Goal: Information Seeking & Learning: Find contact information

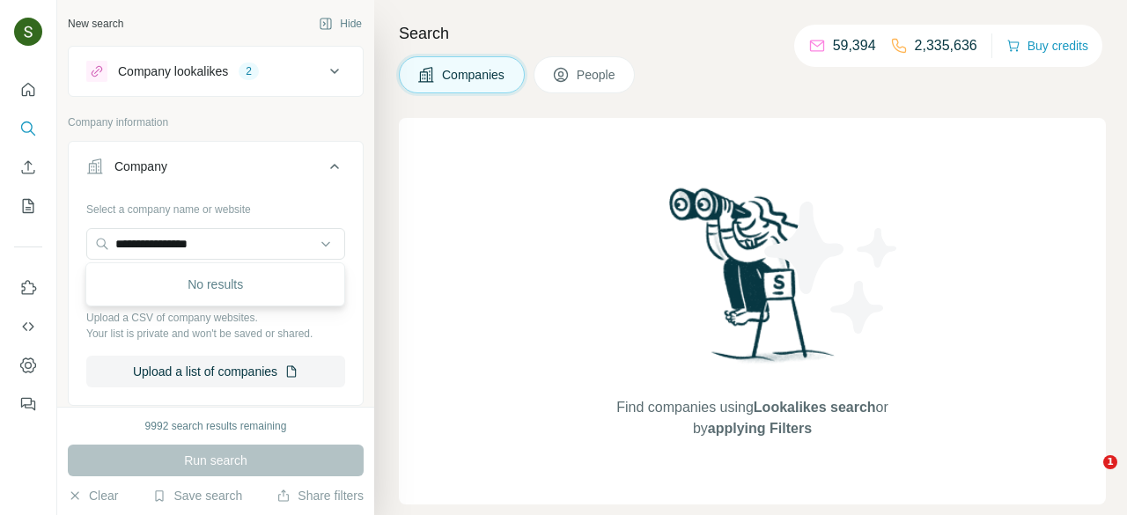
click at [254, 251] on input "**********" at bounding box center [215, 244] width 259 height 32
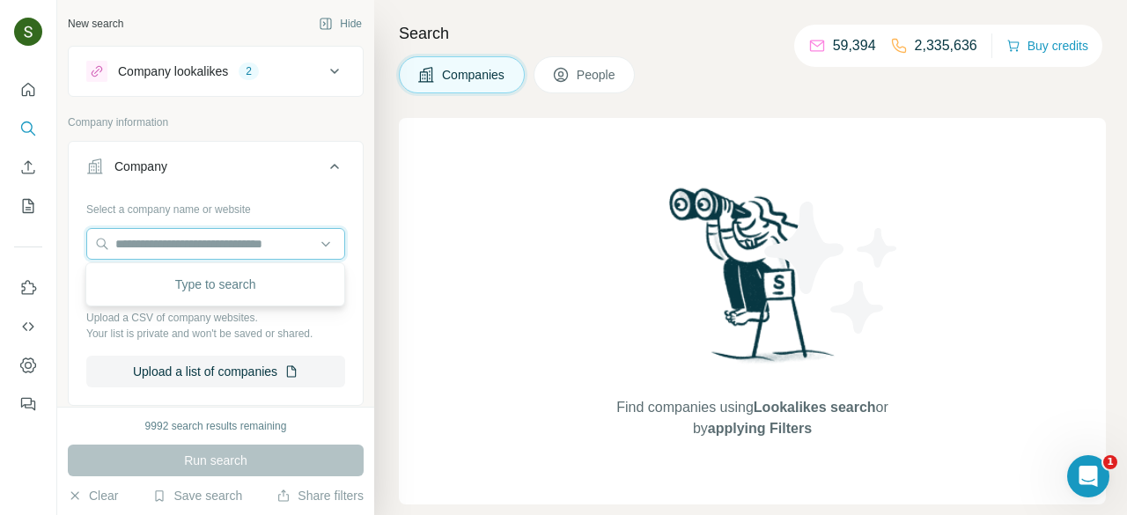
paste input "**********"
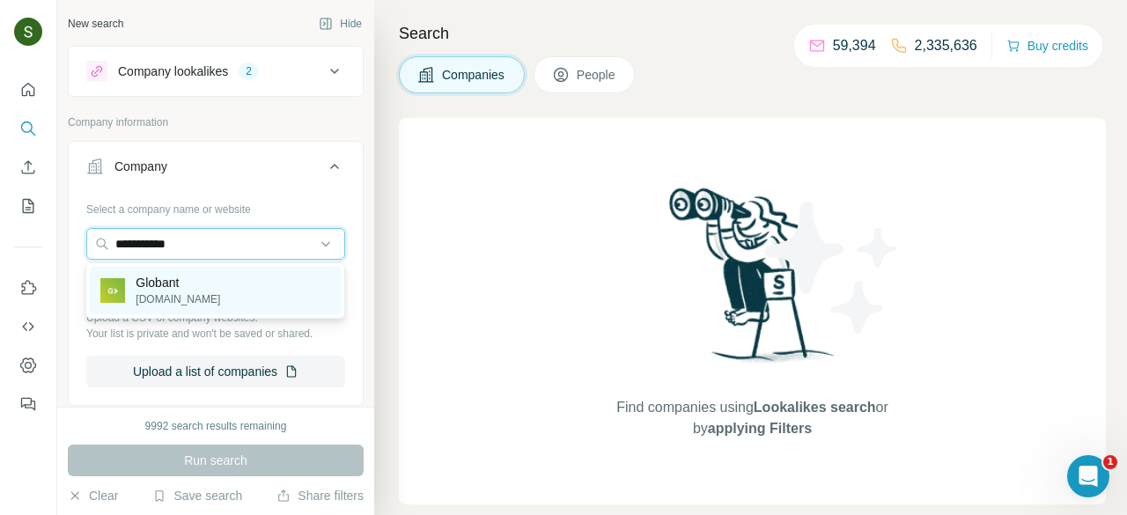
type input "**********"
click at [208, 286] on div "Globant [DOMAIN_NAME]" at bounding box center [215, 291] width 251 height 48
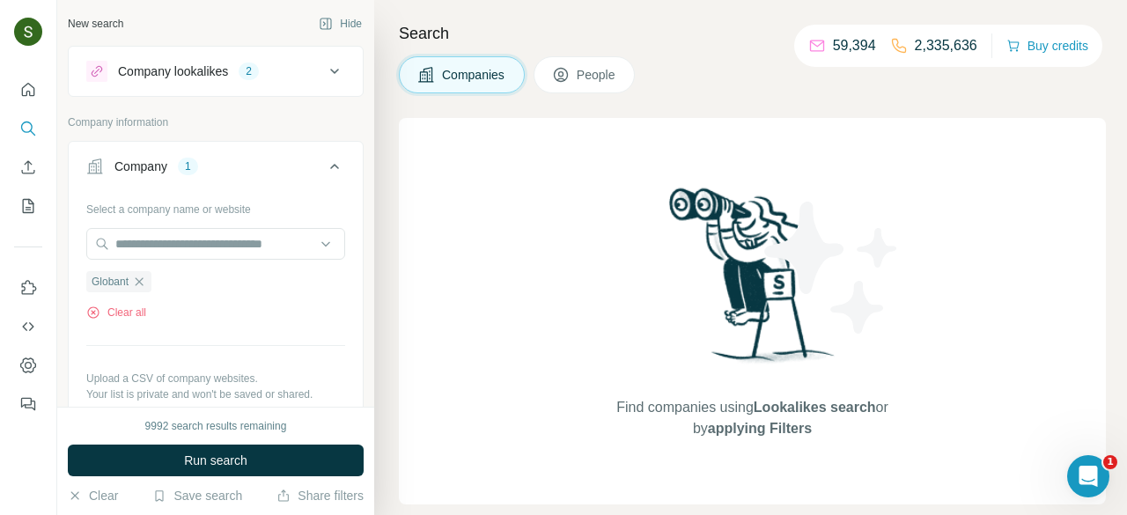
click at [281, 478] on div "9992 search results remaining Run search Clear Save search Share filters" at bounding box center [215, 461] width 317 height 108
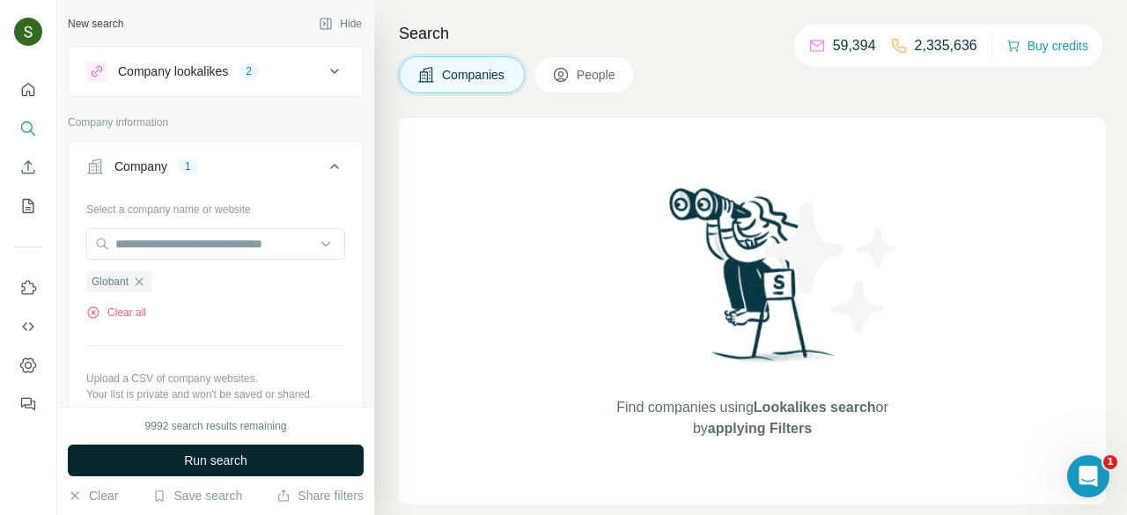
click at [261, 467] on button "Run search" at bounding box center [216, 461] width 296 height 32
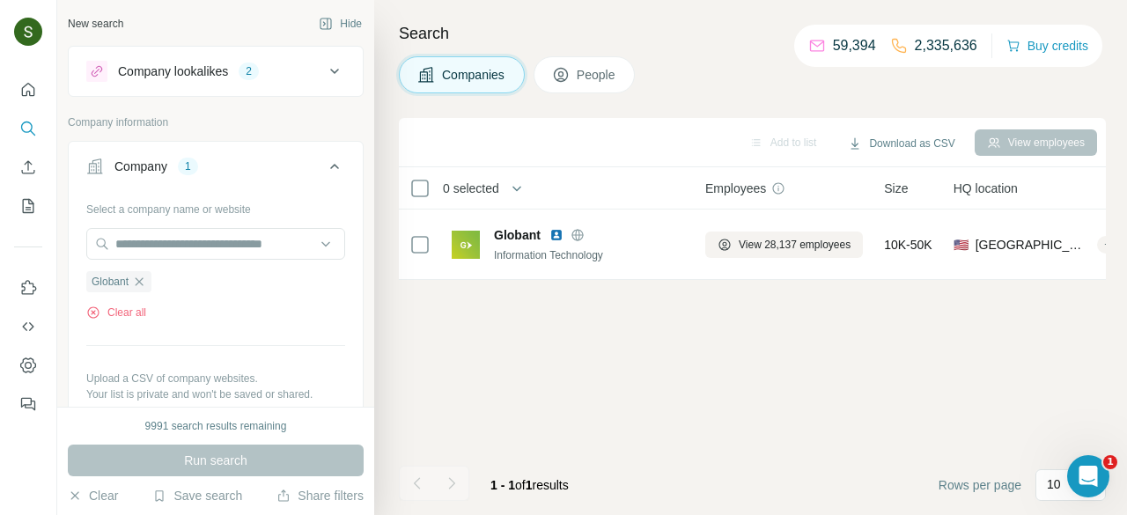
click at [615, 90] on button "People" at bounding box center [585, 74] width 102 height 37
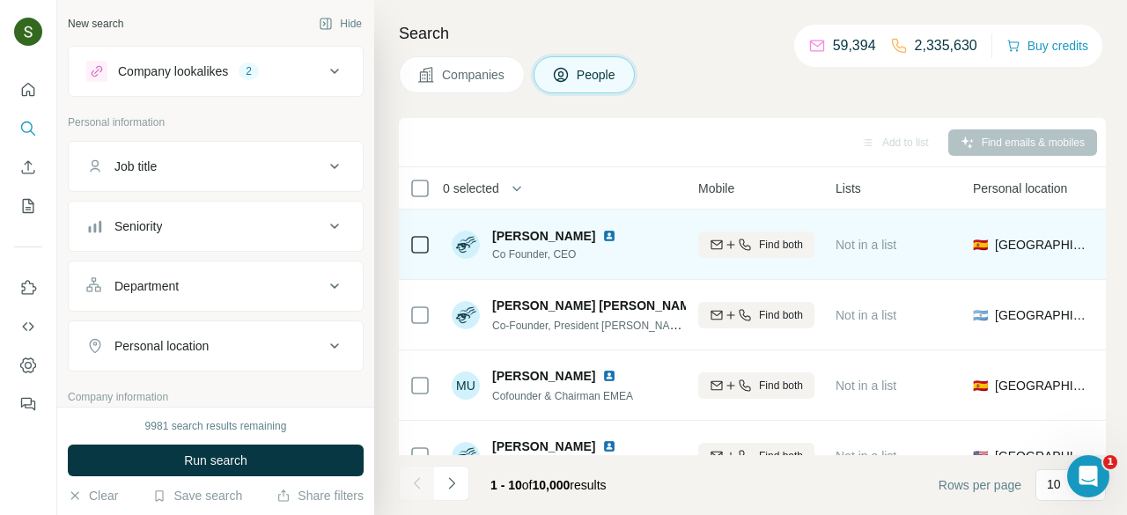
scroll to position [4, 342]
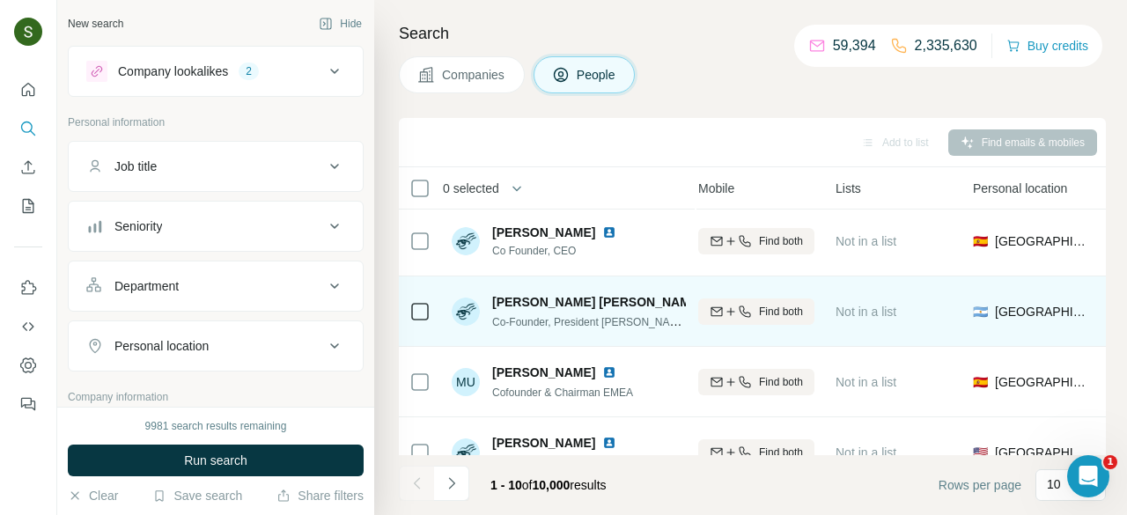
click at [803, 304] on span "Find both" at bounding box center [781, 312] width 44 height 16
click at [798, 294] on div "Find both" at bounding box center [756, 311] width 116 height 48
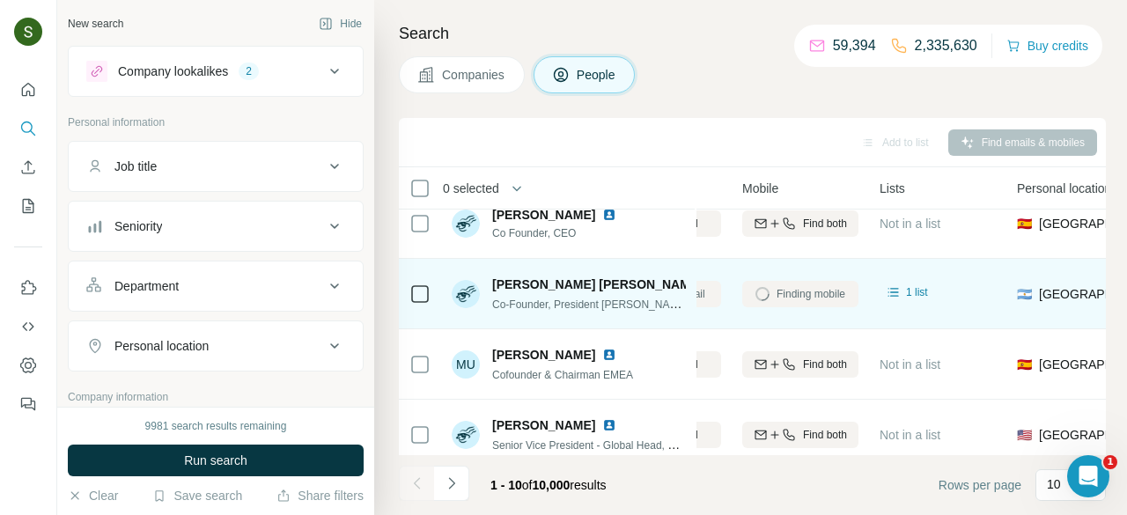
click at [710, 280] on img at bounding box center [713, 284] width 7 height 14
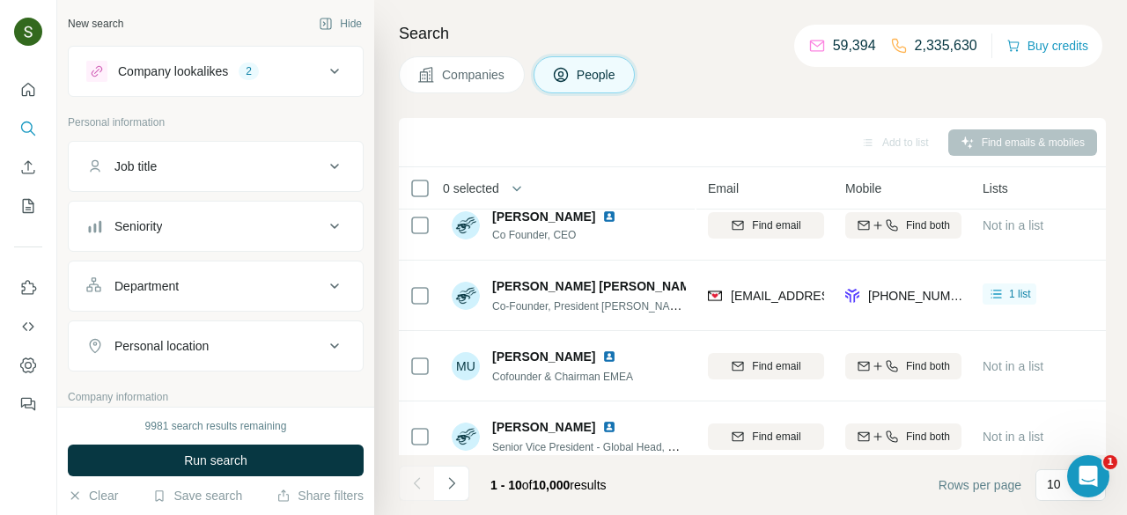
scroll to position [19, 192]
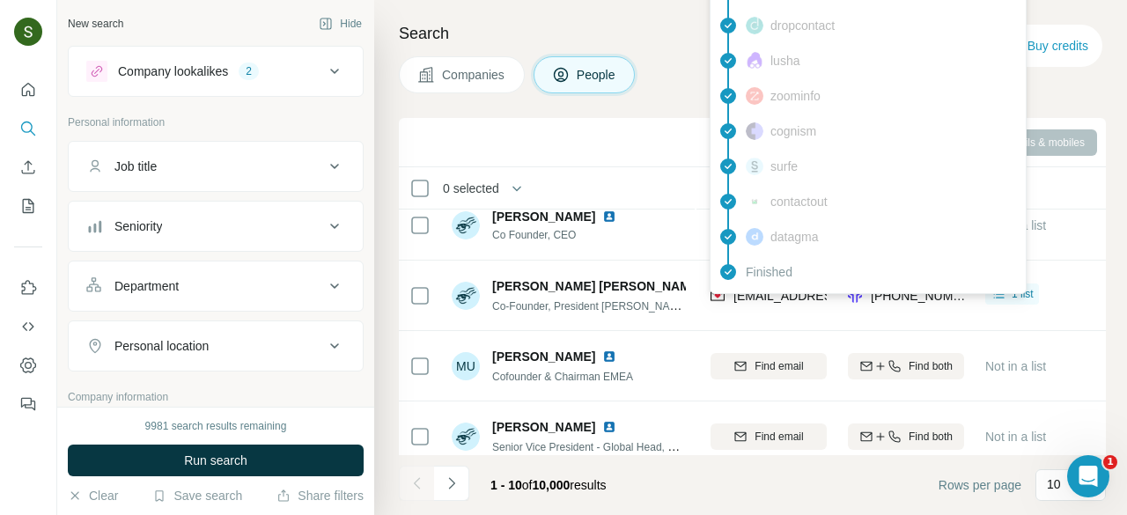
click at [777, 297] on span "[EMAIL_ADDRESS][DOMAIN_NAME]" at bounding box center [837, 296] width 209 height 14
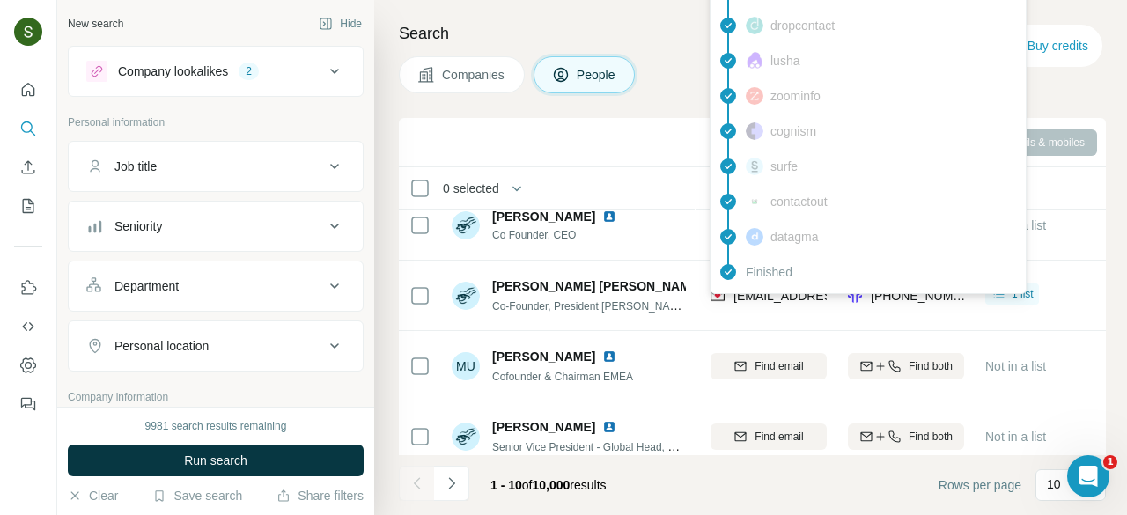
click at [777, 297] on span "[EMAIL_ADDRESS][DOMAIN_NAME]" at bounding box center [837, 296] width 209 height 14
copy span "[EMAIL_ADDRESS][DOMAIN_NAME]"
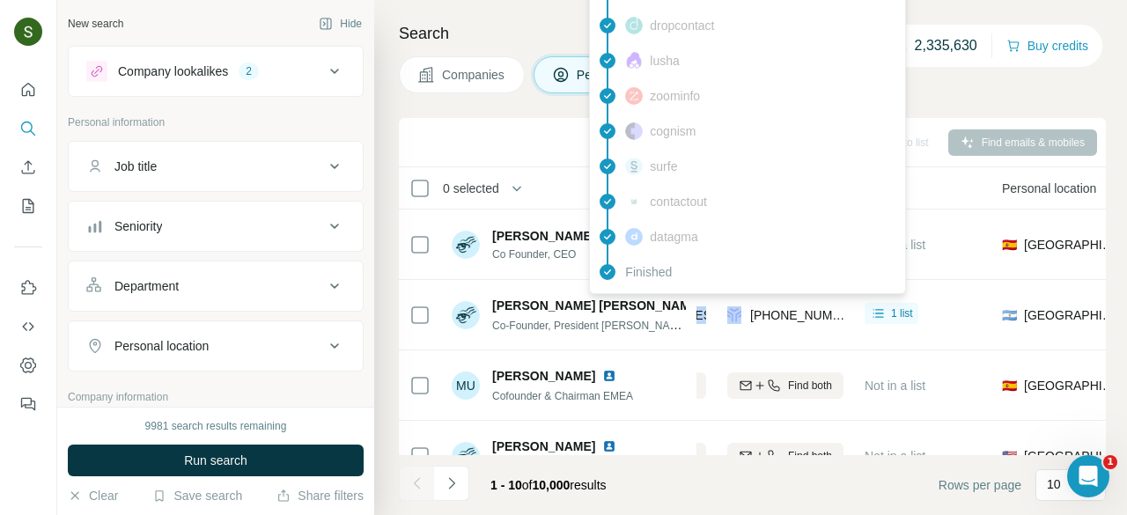
scroll to position [458, 313]
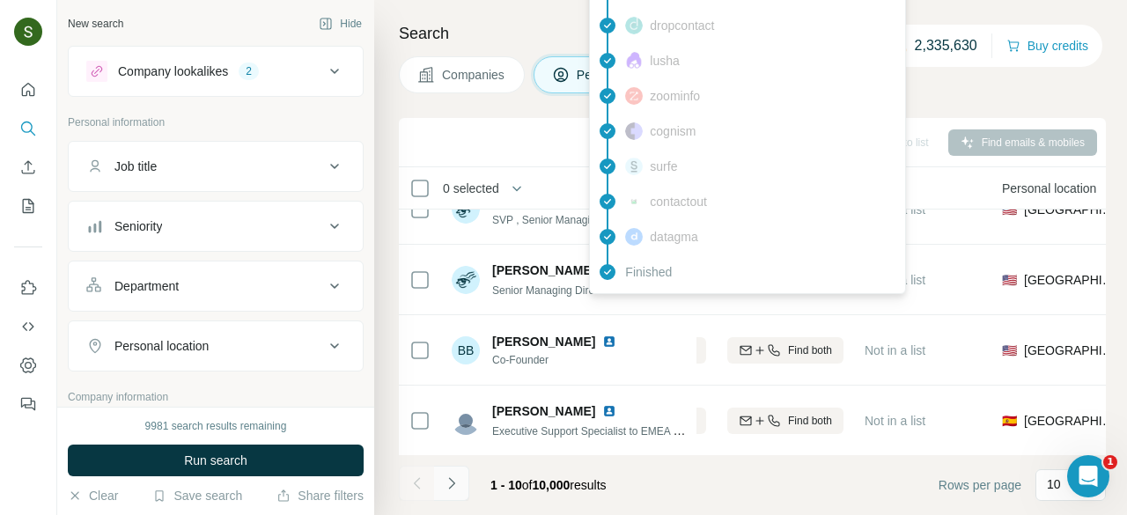
click at [462, 475] on button "Navigate to next page" at bounding box center [451, 483] width 35 height 35
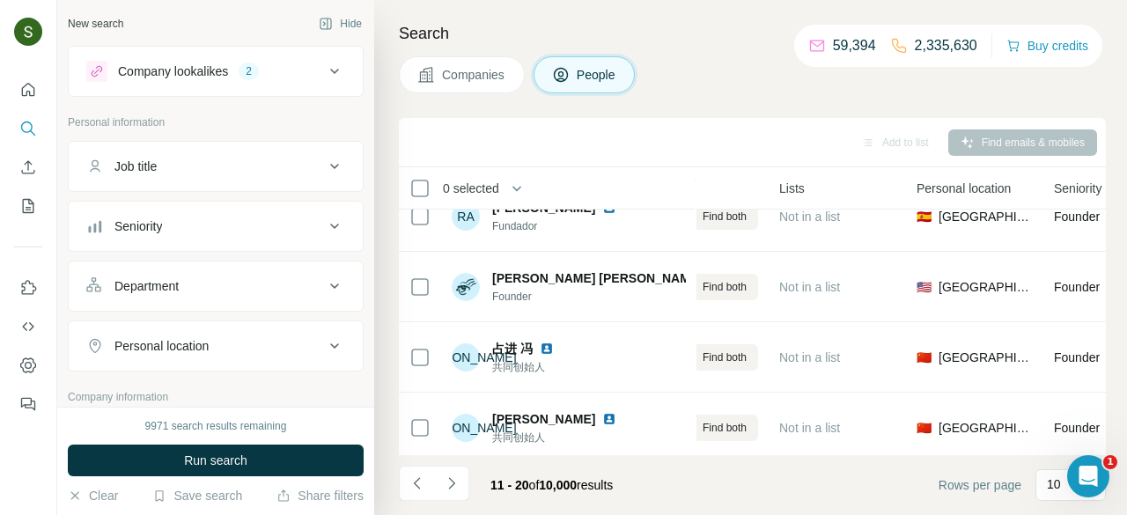
scroll to position [458, 398]
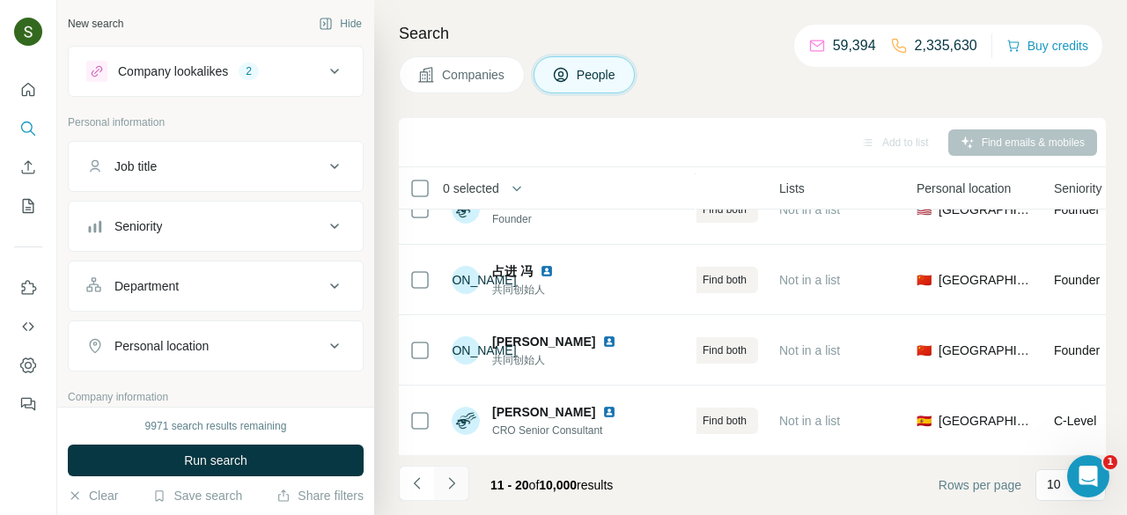
click at [457, 485] on icon "Navigate to next page" at bounding box center [452, 484] width 18 height 18
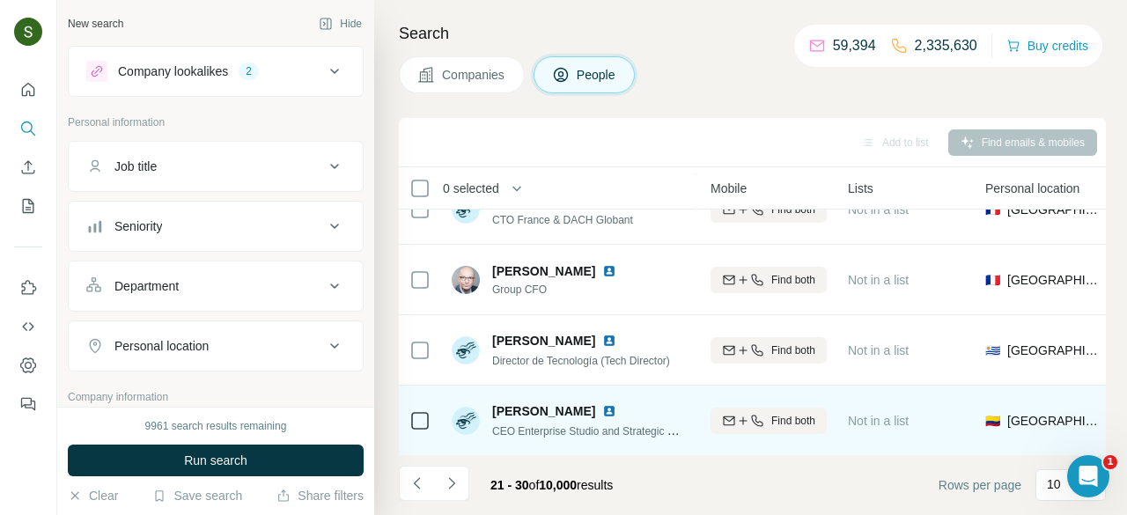
scroll to position [458, 328]
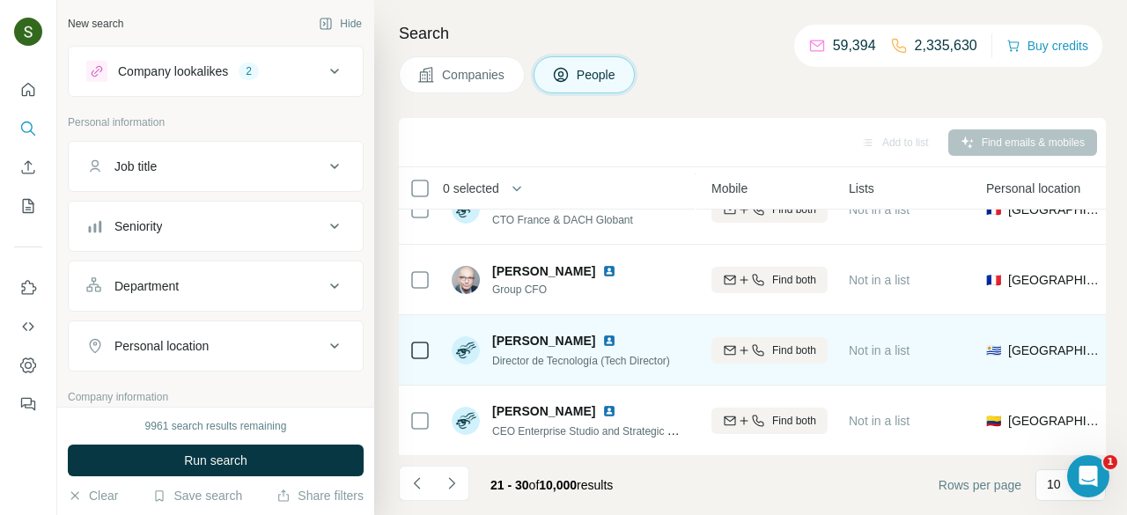
click at [602, 335] on img at bounding box center [609, 341] width 14 height 14
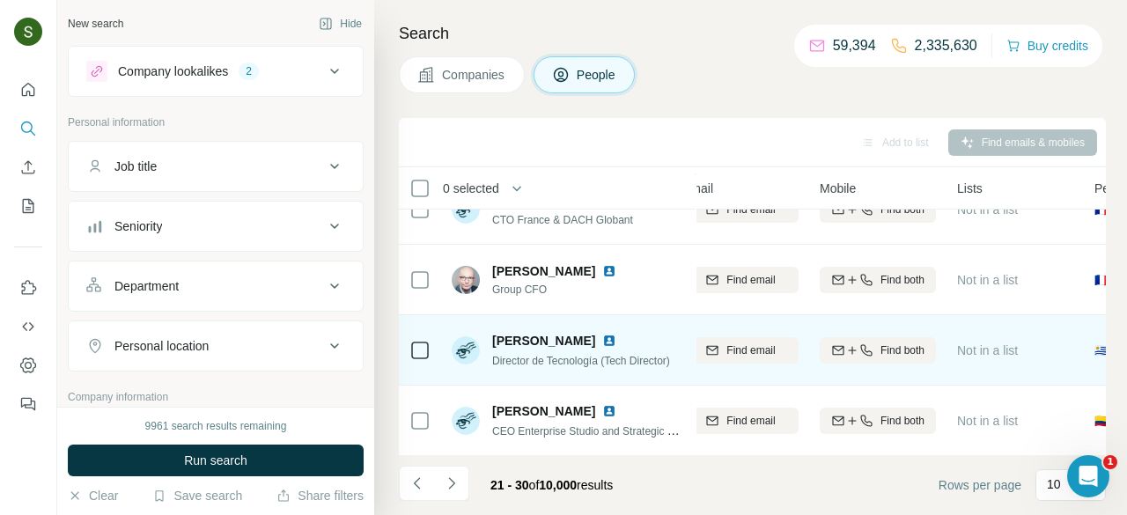
scroll to position [458, 220]
click at [845, 350] on icon "button" at bounding box center [852, 350] width 14 height 14
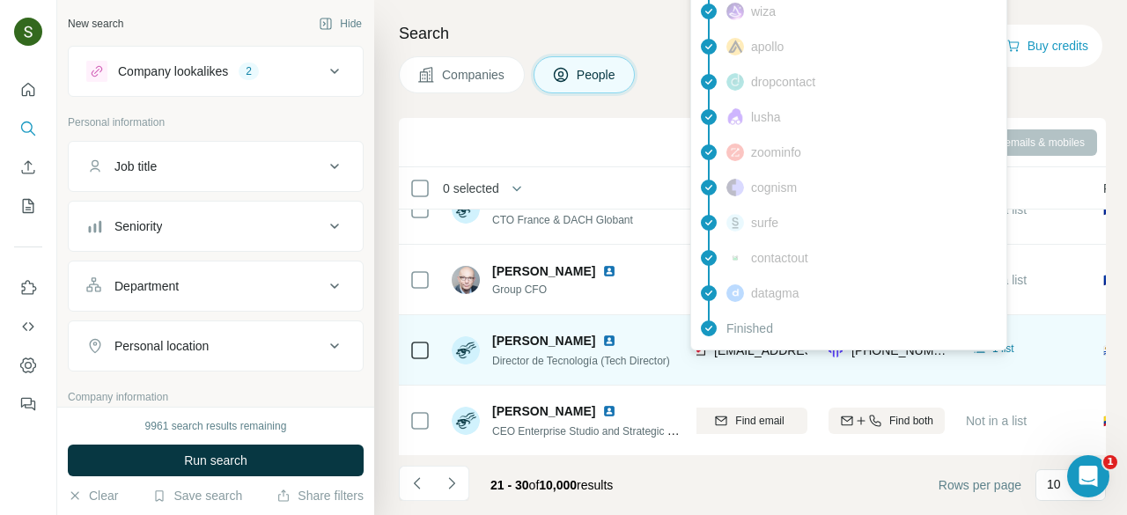
click at [764, 348] on div "findymail Email found prospeo Not found people-data-labs Not found forager Mobi…" at bounding box center [848, 46] width 317 height 607
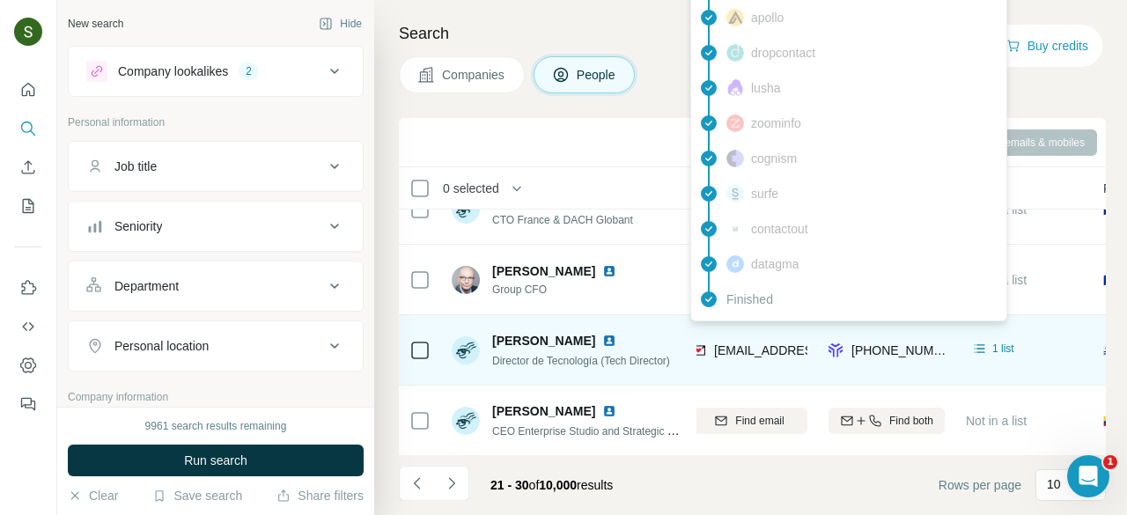
click at [764, 348] on span "[EMAIL_ADDRESS][PERSON_NAME][DOMAIN_NAME]" at bounding box center [869, 350] width 310 height 14
copy span "[EMAIL_ADDRESS][PERSON_NAME][DOMAIN_NAME]"
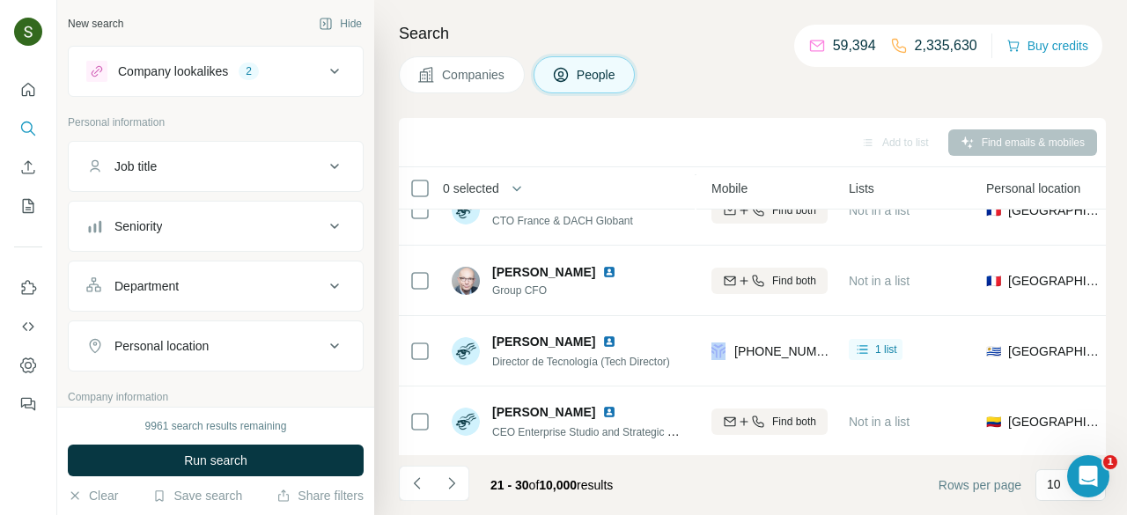
scroll to position [458, 328]
click at [458, 482] on icon "Navigate to next page" at bounding box center [452, 484] width 18 height 18
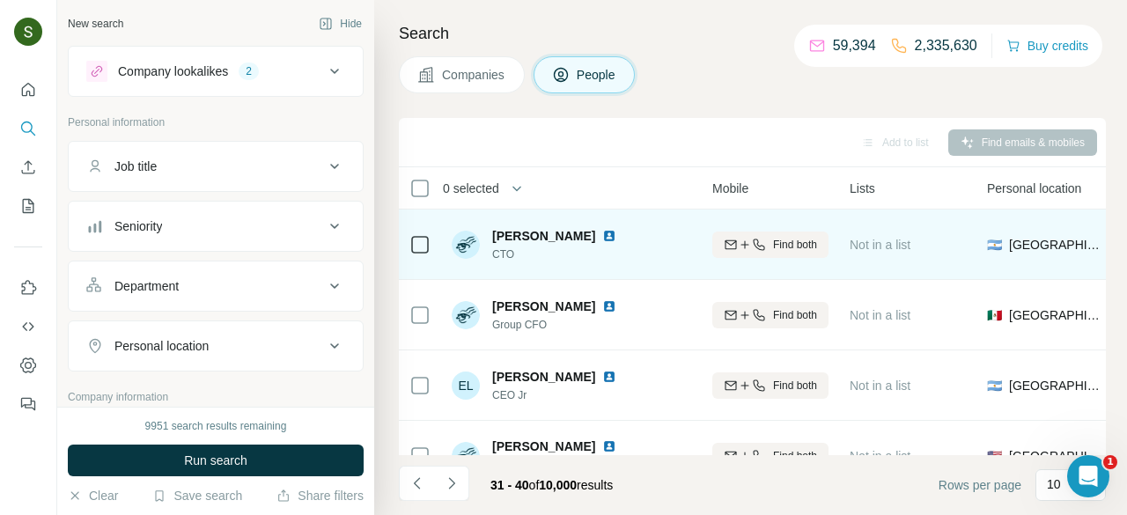
scroll to position [0, 334]
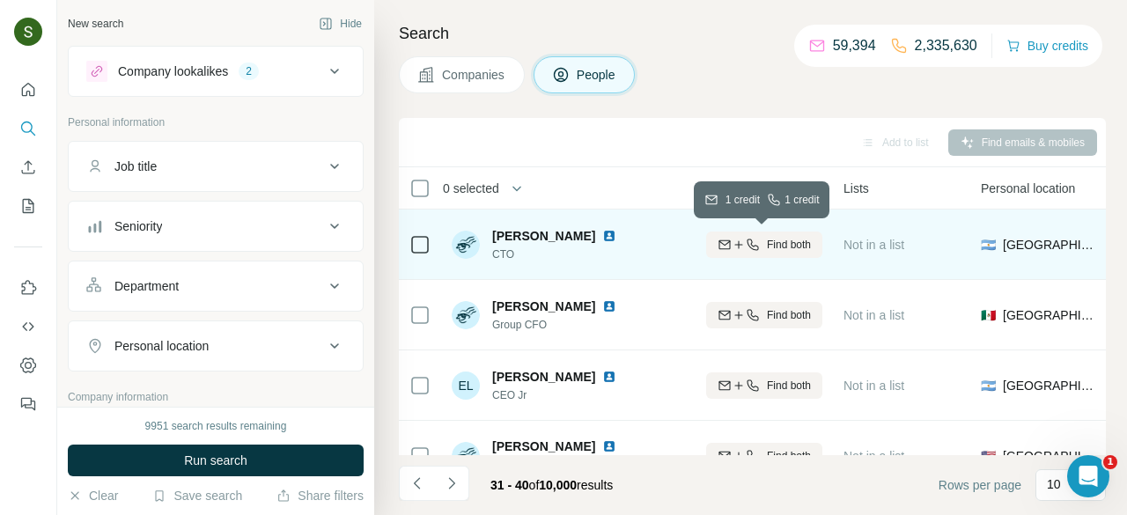
click at [753, 241] on icon "button" at bounding box center [753, 245] width 14 height 14
click at [602, 234] on img at bounding box center [609, 236] width 14 height 14
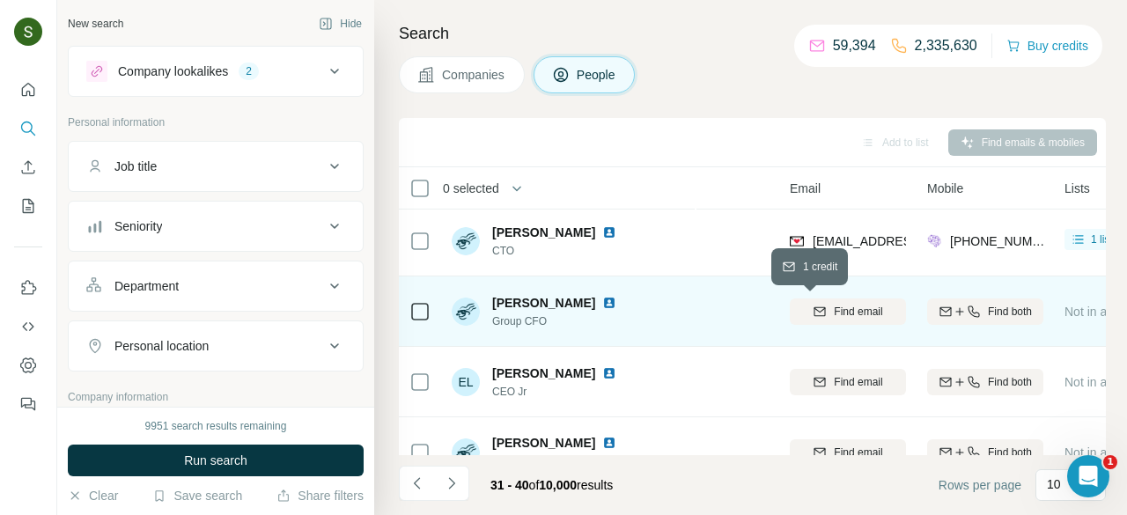
scroll to position [4, 113]
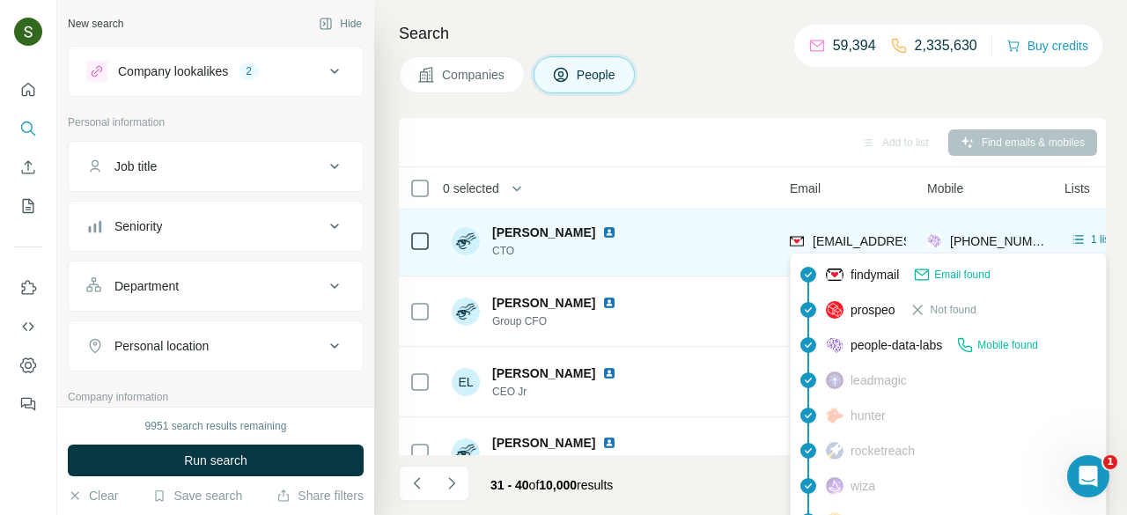
click at [893, 236] on span "[EMAIL_ADDRESS][DOMAIN_NAME]" at bounding box center [917, 241] width 209 height 14
copy span "[EMAIL_ADDRESS][DOMAIN_NAME]"
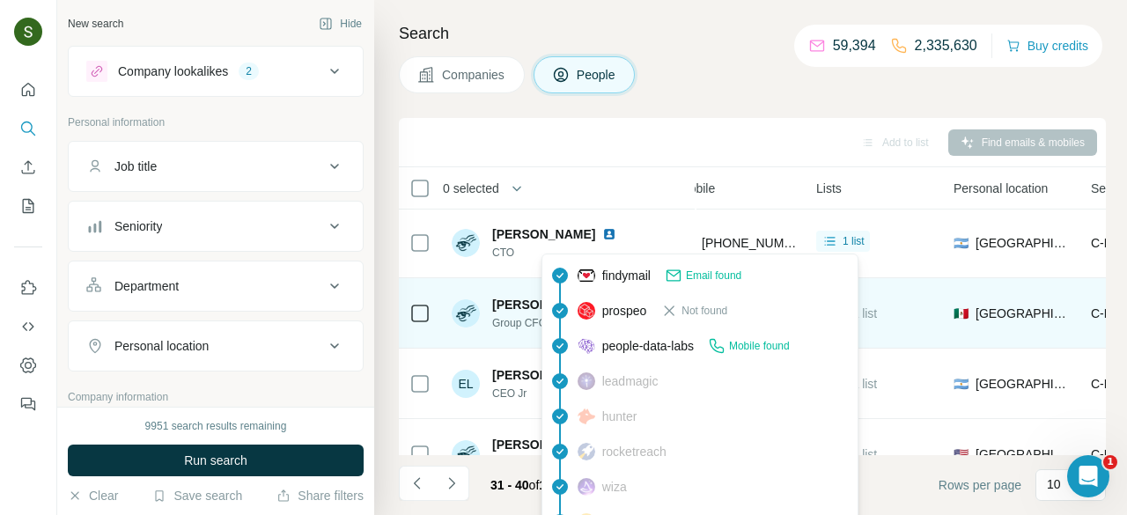
scroll to position [2, 361]
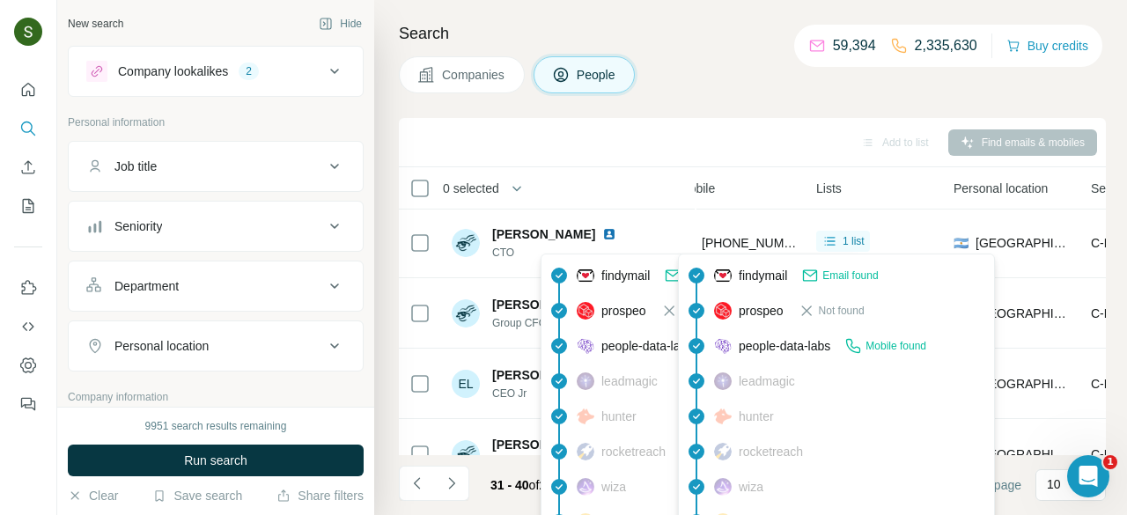
click at [761, 240] on span "[PHONE_NUMBER]" at bounding box center [757, 243] width 111 height 14
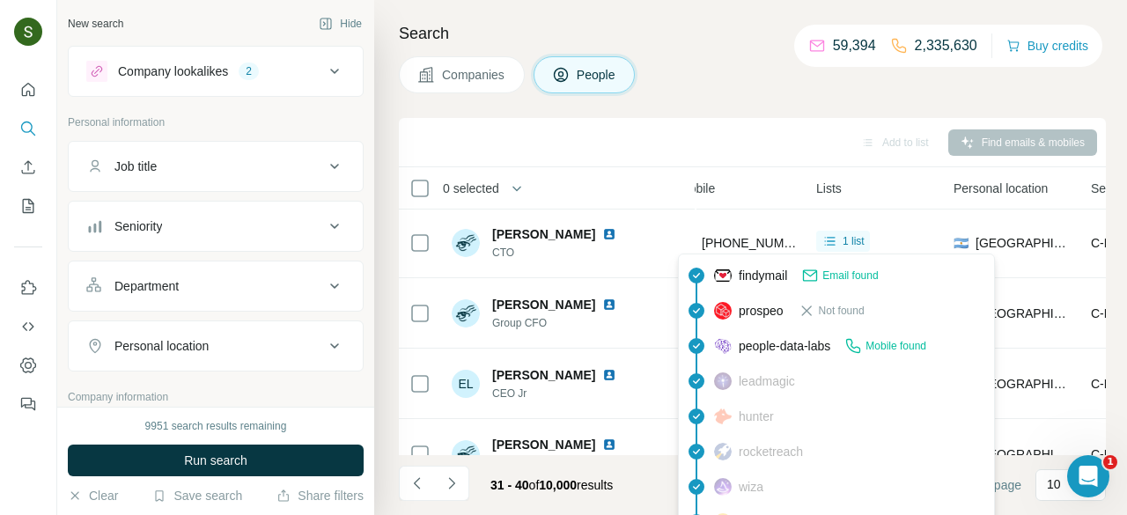
click at [761, 240] on span "[PHONE_NUMBER]" at bounding box center [757, 243] width 111 height 14
copy tr "[PHONE_NUMBER]"
click at [671, 146] on div "Add to list Find emails & mobiles" at bounding box center [752, 142] width 689 height 31
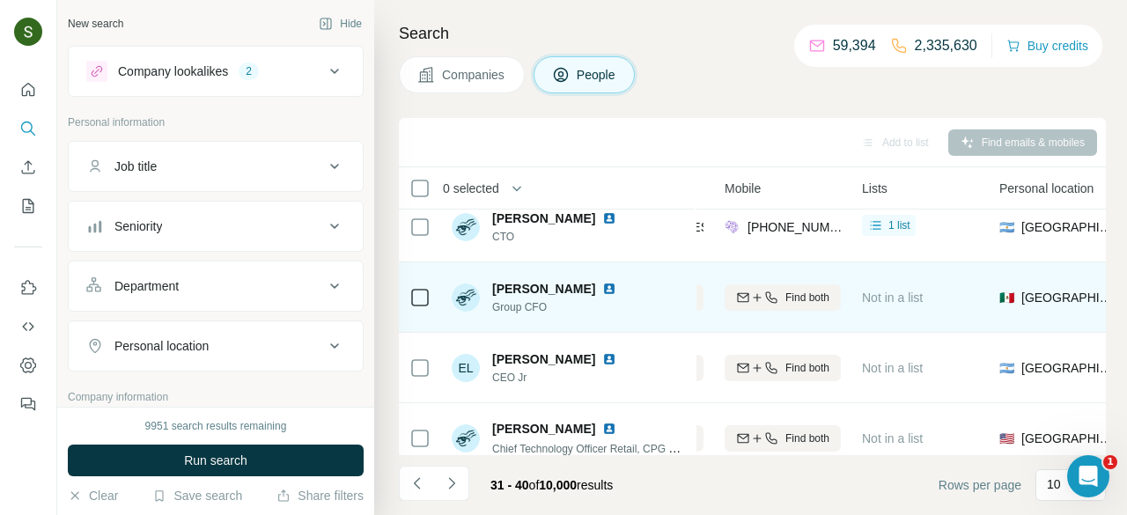
scroll to position [17, 328]
